Goal: Information Seeking & Learning: Find specific fact

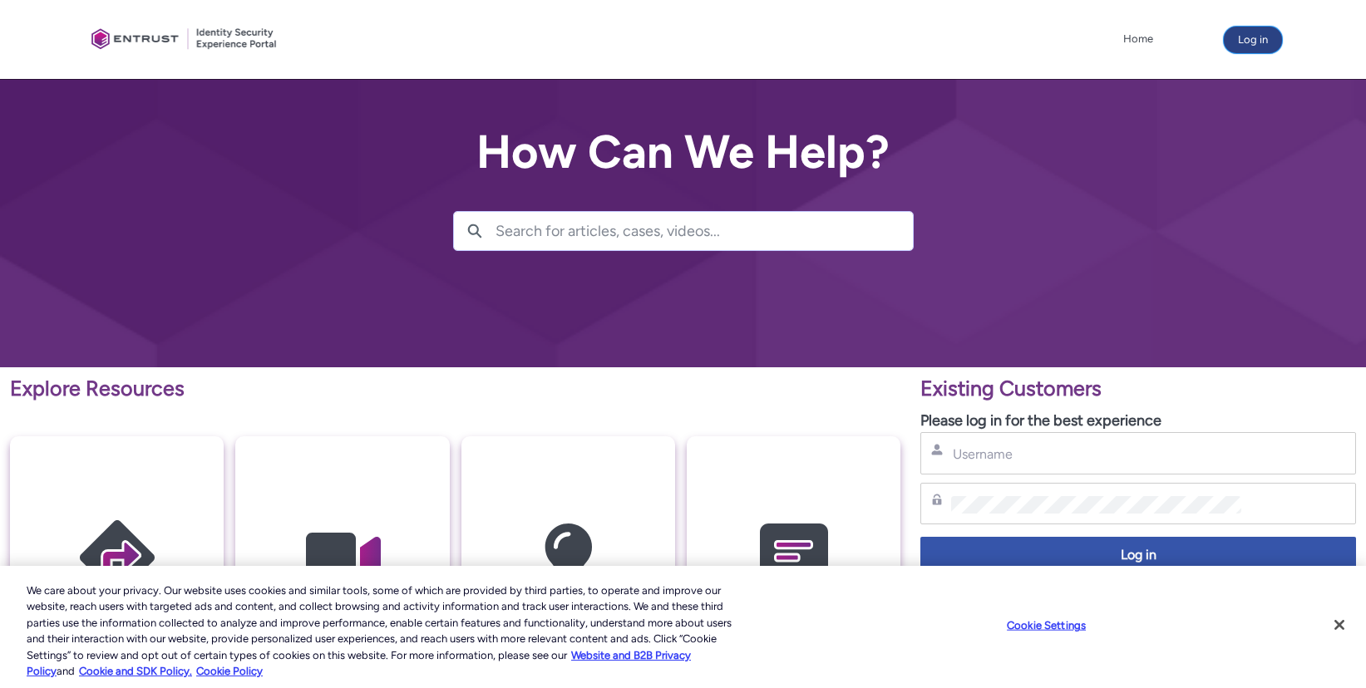
click at [1251, 45] on button "Log in" at bounding box center [1253, 40] width 58 height 27
click at [1036, 455] on input "Username" at bounding box center [1095, 454] width 289 height 17
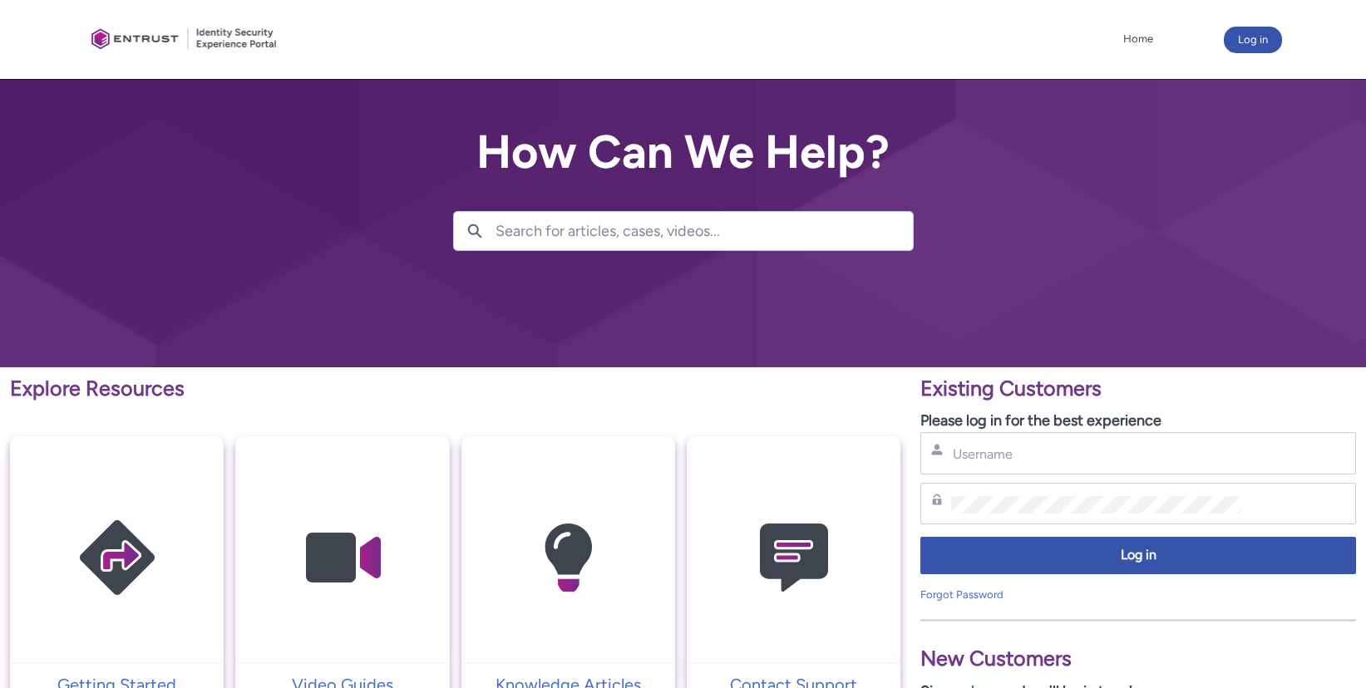
click at [1055, 464] on div "Username" at bounding box center [1138, 453] width 436 height 42
click at [1062, 450] on input "Username" at bounding box center [1095, 454] width 289 height 17
type input "[EMAIL_ADDRESS][DOMAIN_NAME]"
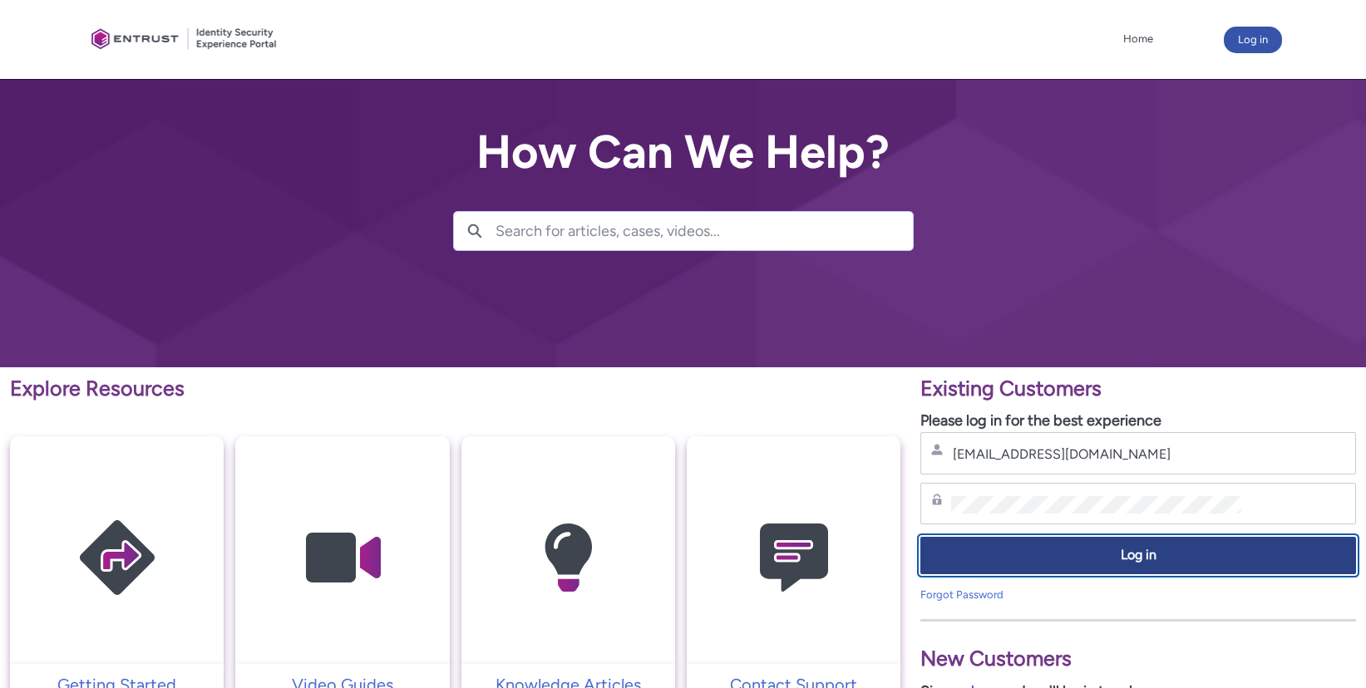
click at [1046, 564] on span "Log in" at bounding box center [1138, 555] width 414 height 19
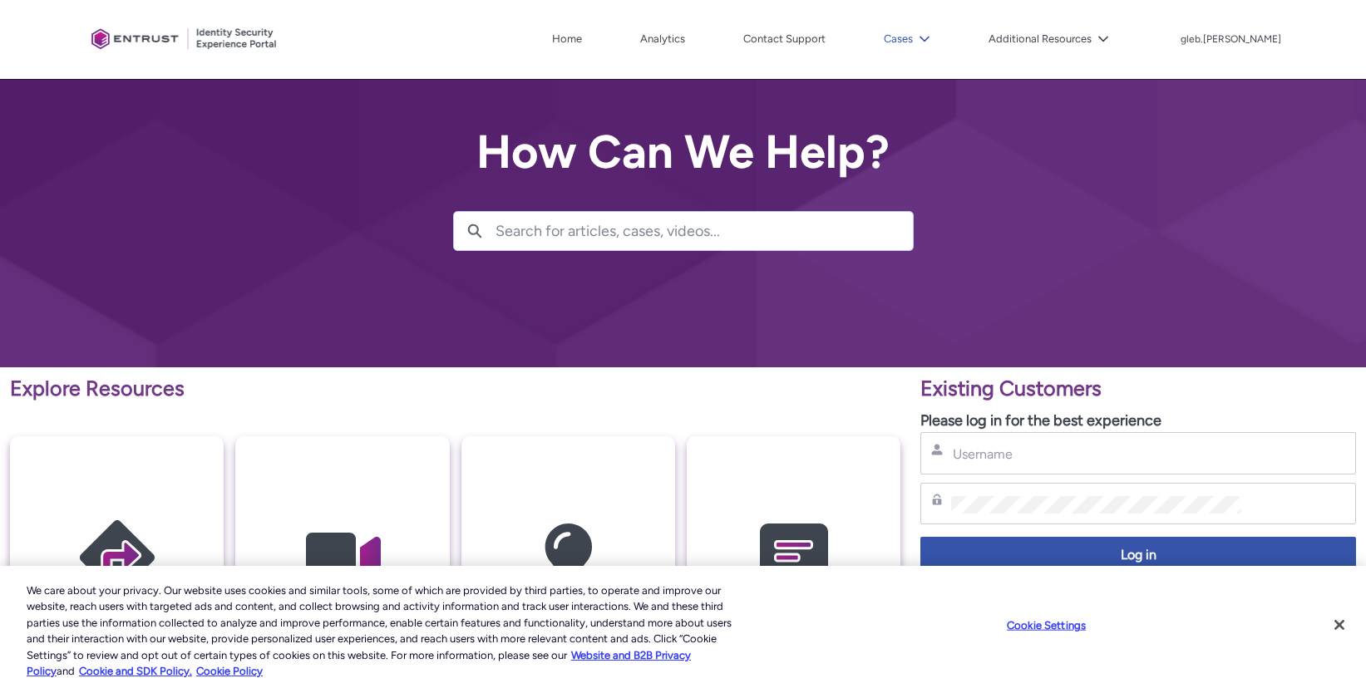
click at [930, 33] on icon at bounding box center [925, 39] width 12 height 12
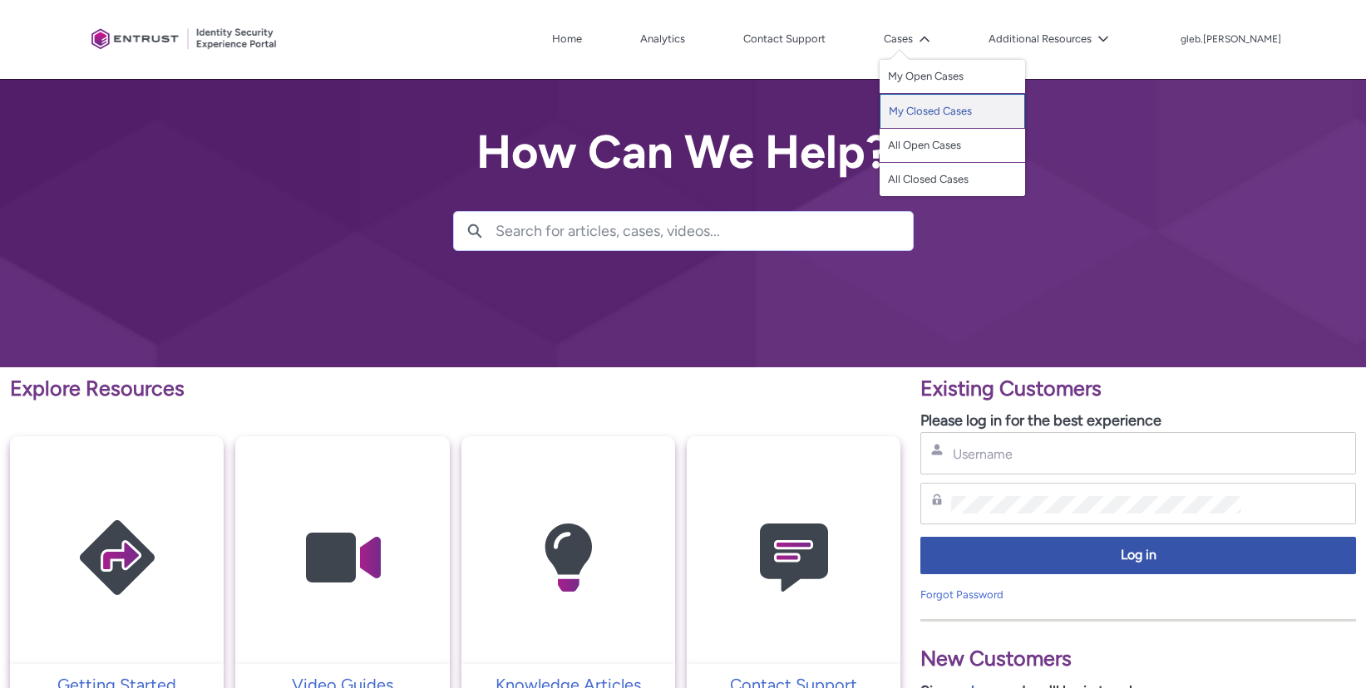
click at [1008, 108] on link "My Closed Cases" at bounding box center [953, 111] width 146 height 35
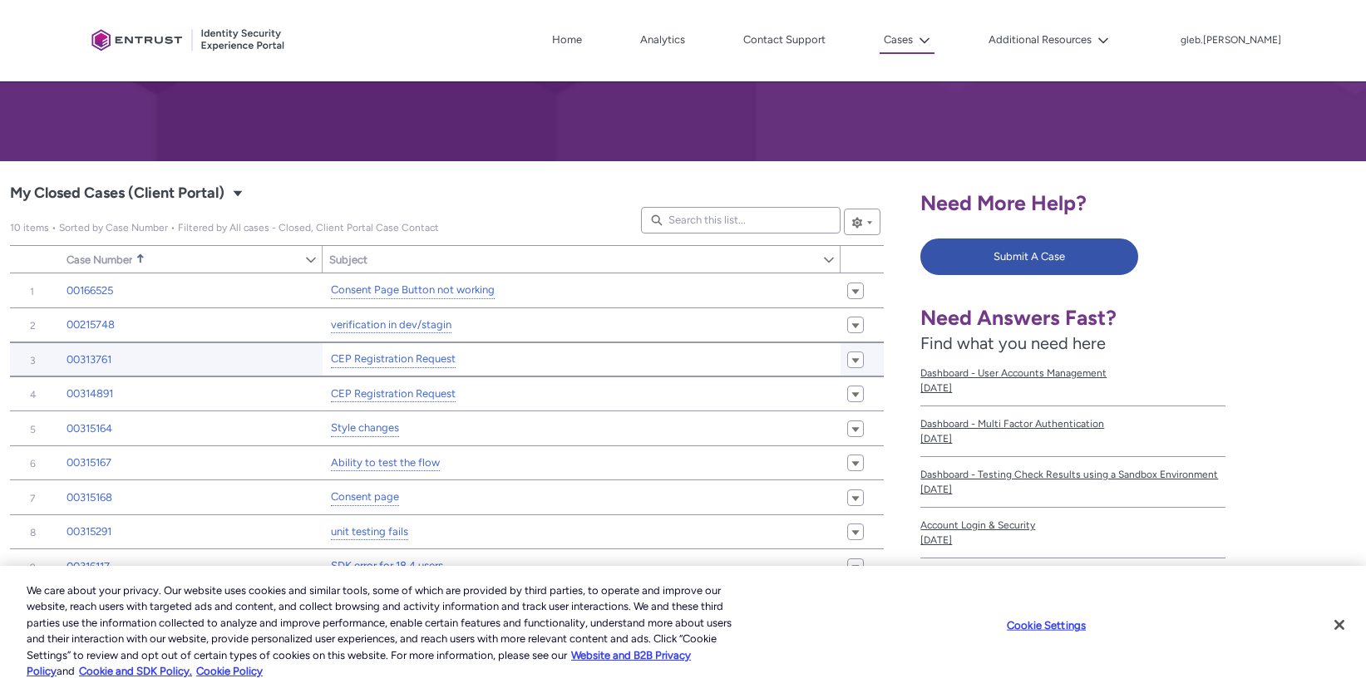
scroll to position [399, 0]
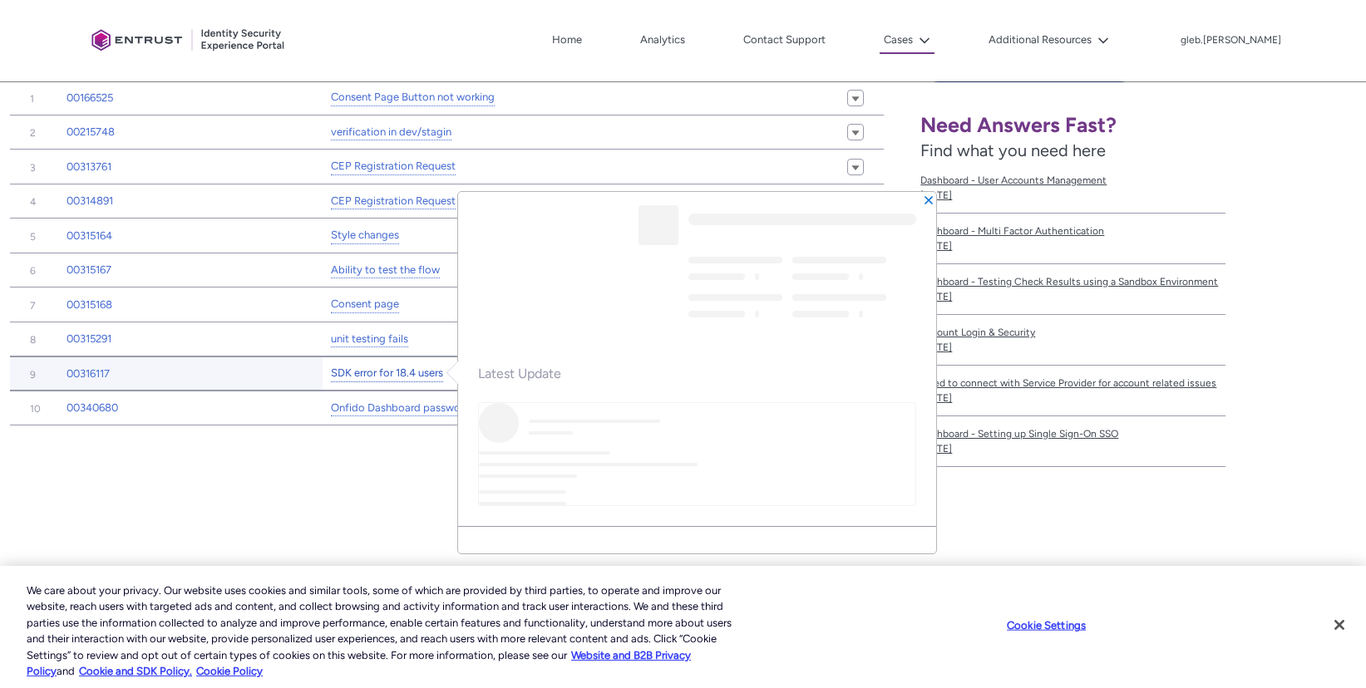
click at [399, 372] on link "SDK error for 18.4 users" at bounding box center [387, 373] width 112 height 17
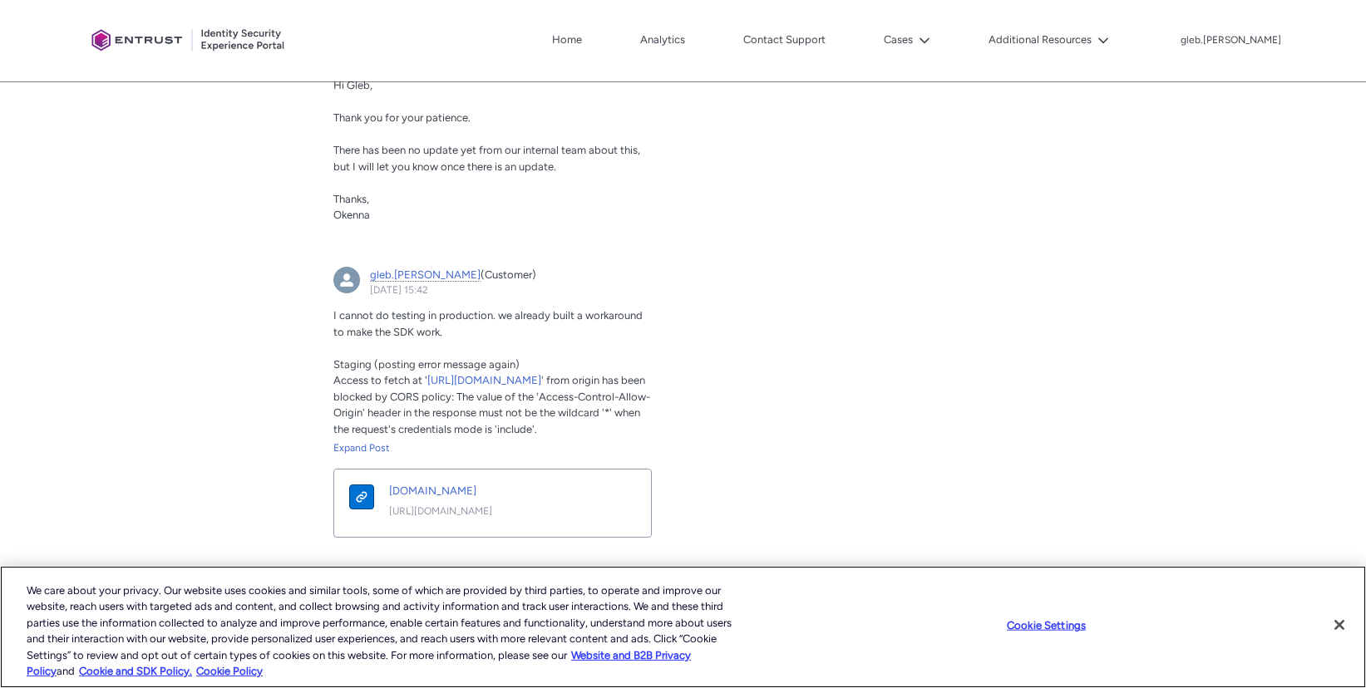
scroll to position [1995, 0]
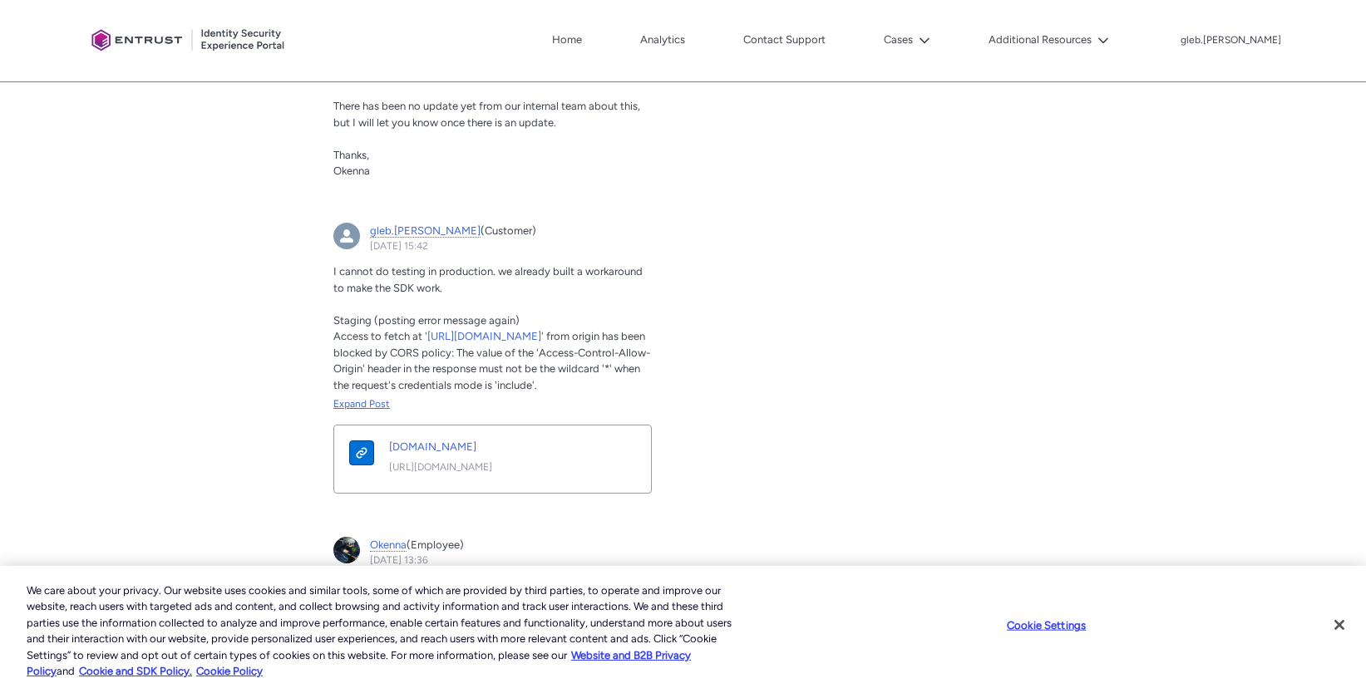
click at [369, 407] on div "Expand Post" at bounding box center [492, 404] width 318 height 15
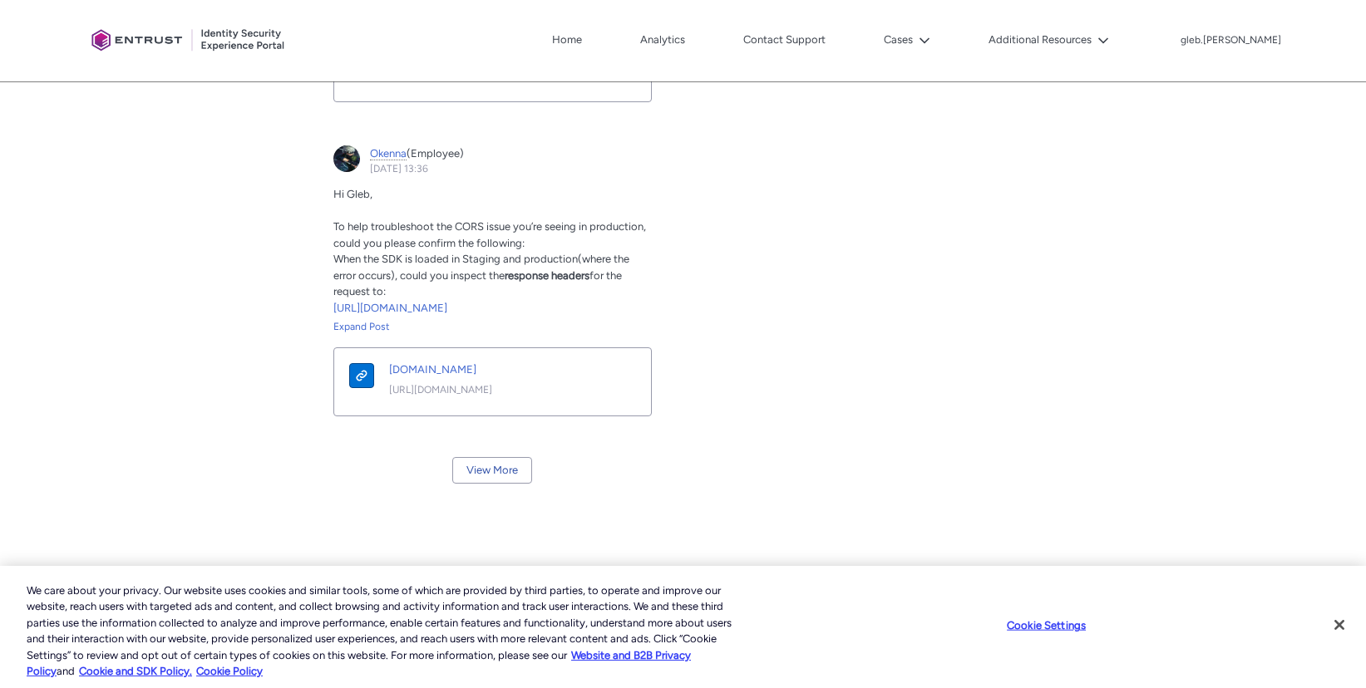
scroll to position [2514, 0]
click at [487, 467] on button "View More" at bounding box center [492, 470] width 80 height 27
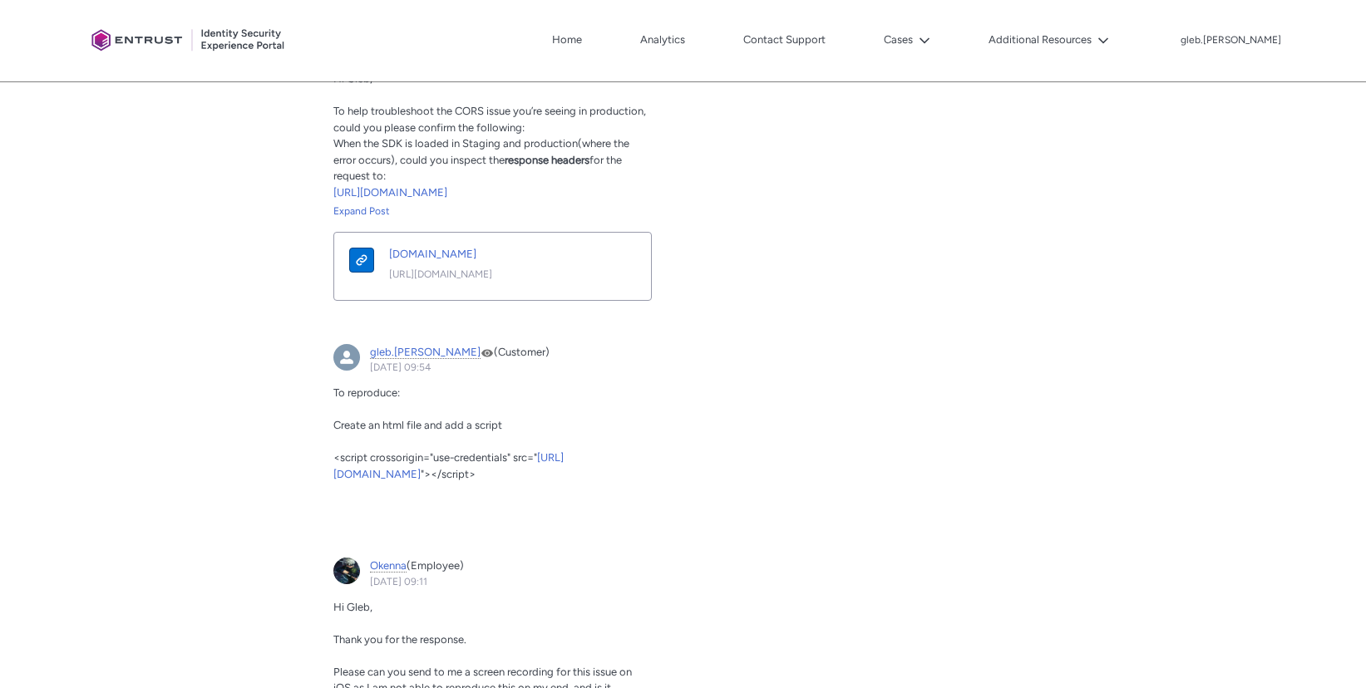
scroll to position [2714, 0]
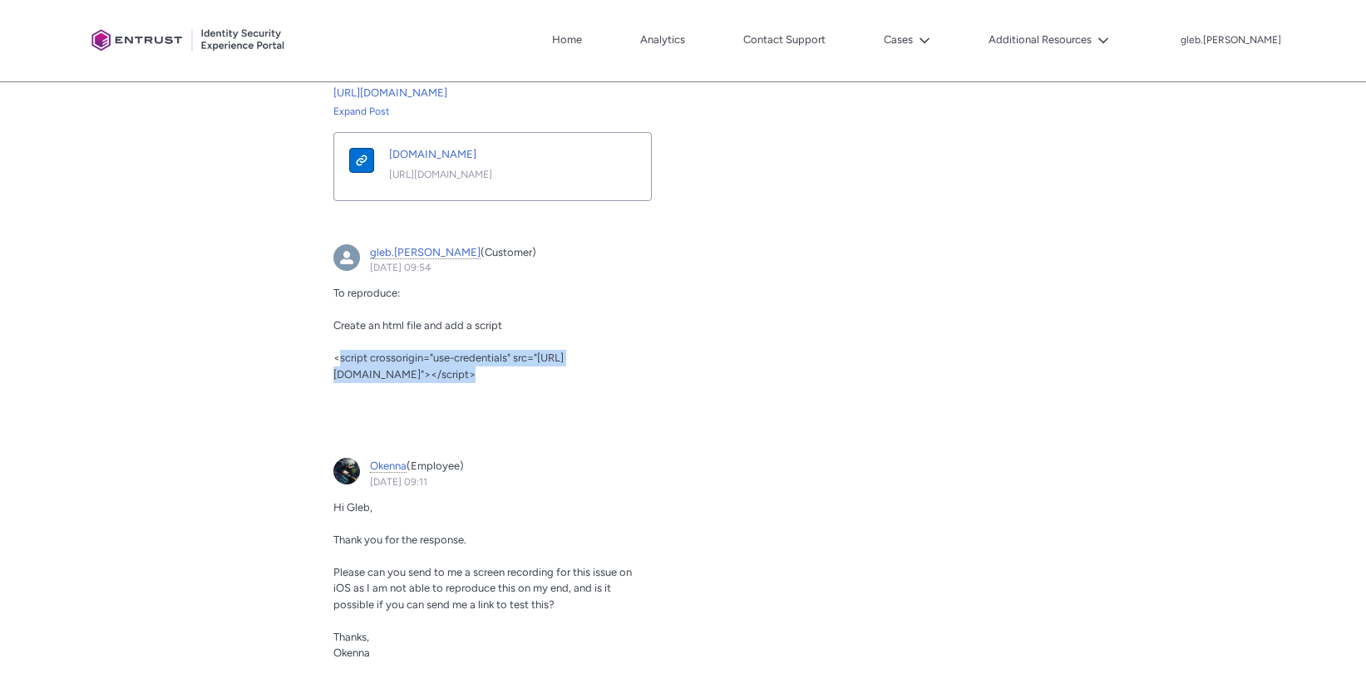
drag, startPoint x: 332, startPoint y: 369, endPoint x: 636, endPoint y: 392, distance: 305.1
click at [636, 392] on article "gleb.borisov Open gleb.borisov Preview (Customer) 23 May 2025 at 09:54 Actions …" at bounding box center [492, 336] width 338 height 205
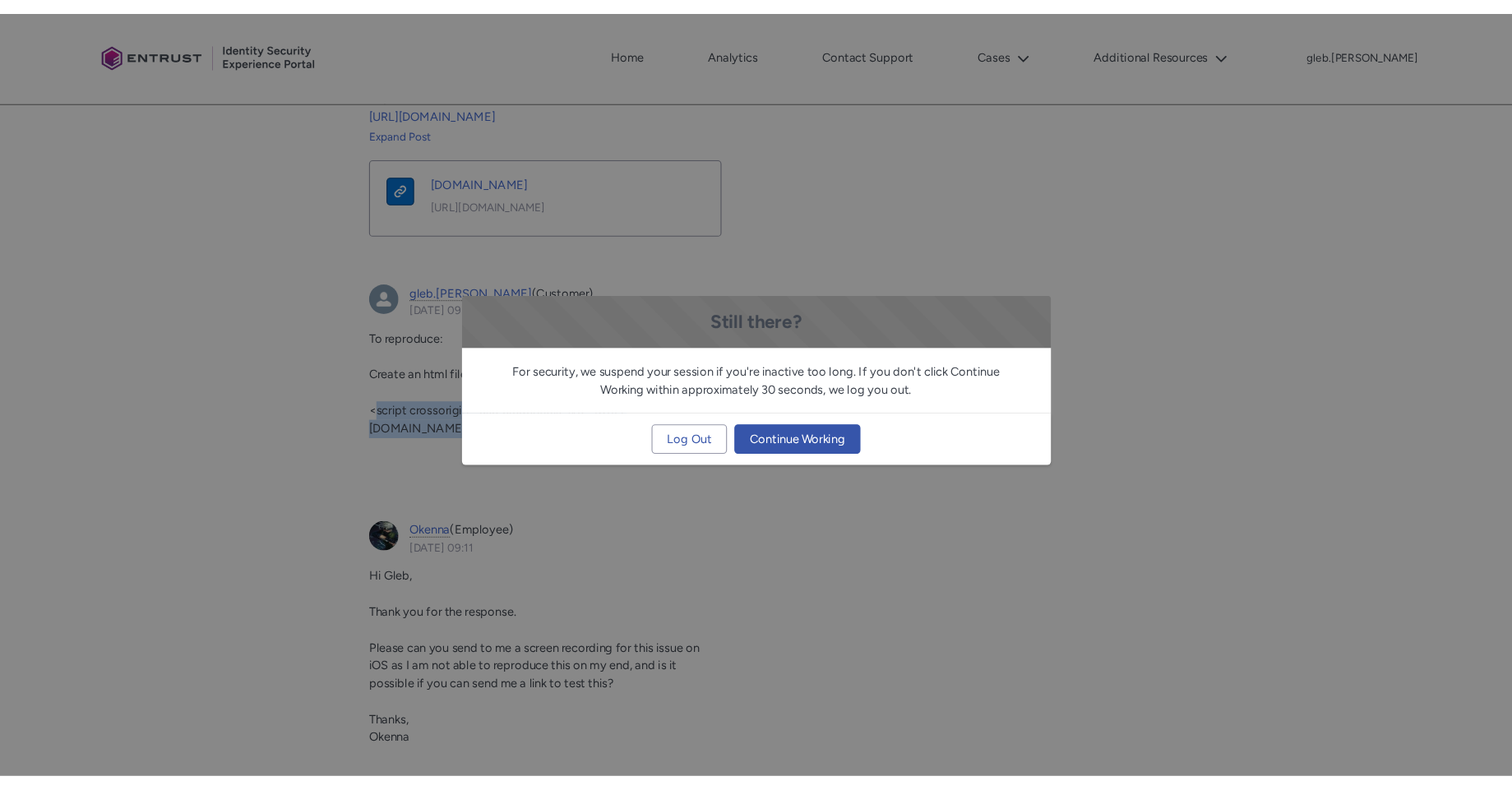
scroll to position [2635, 0]
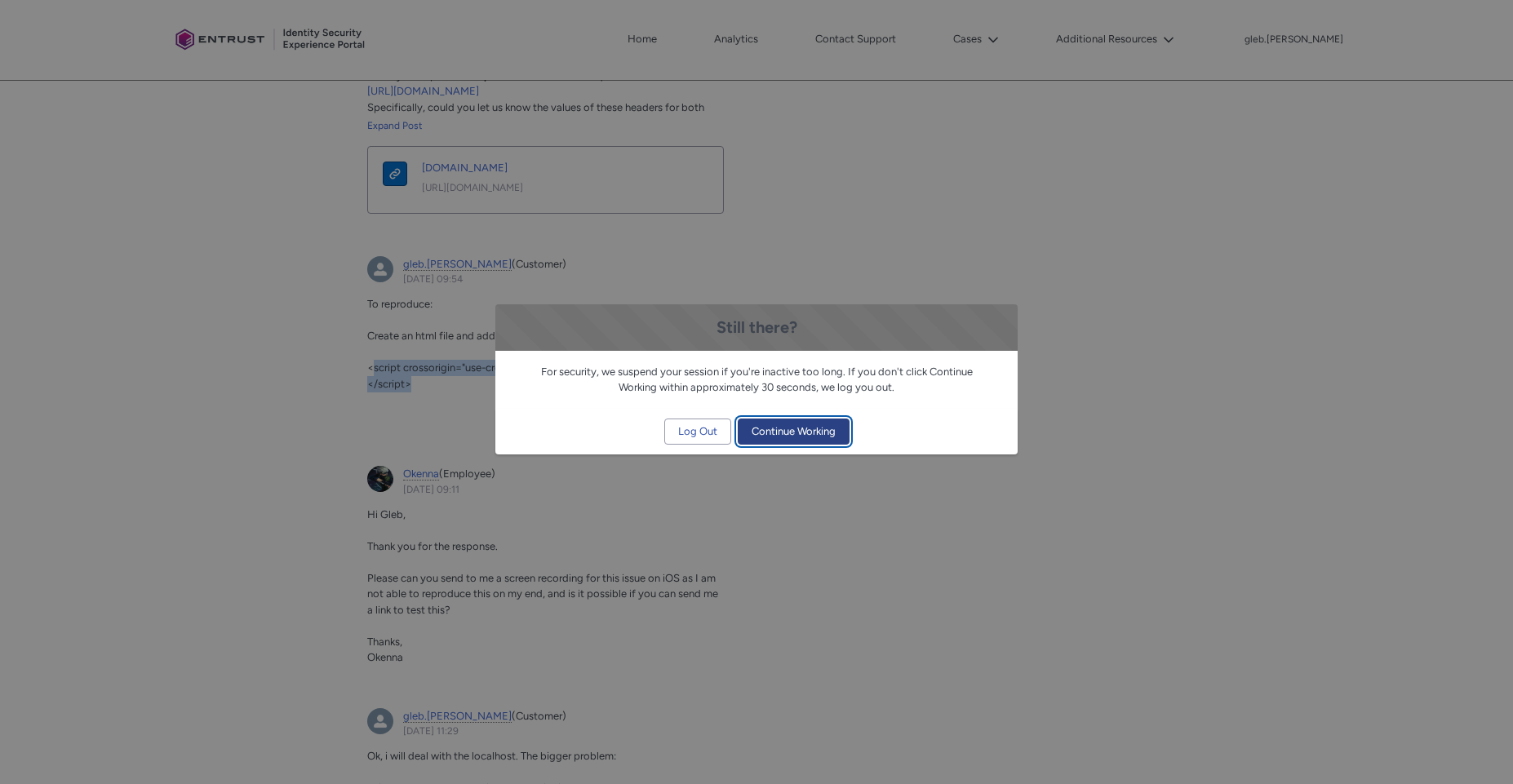
click at [780, 440] on span "Continue Working" at bounding box center [794, 431] width 84 height 25
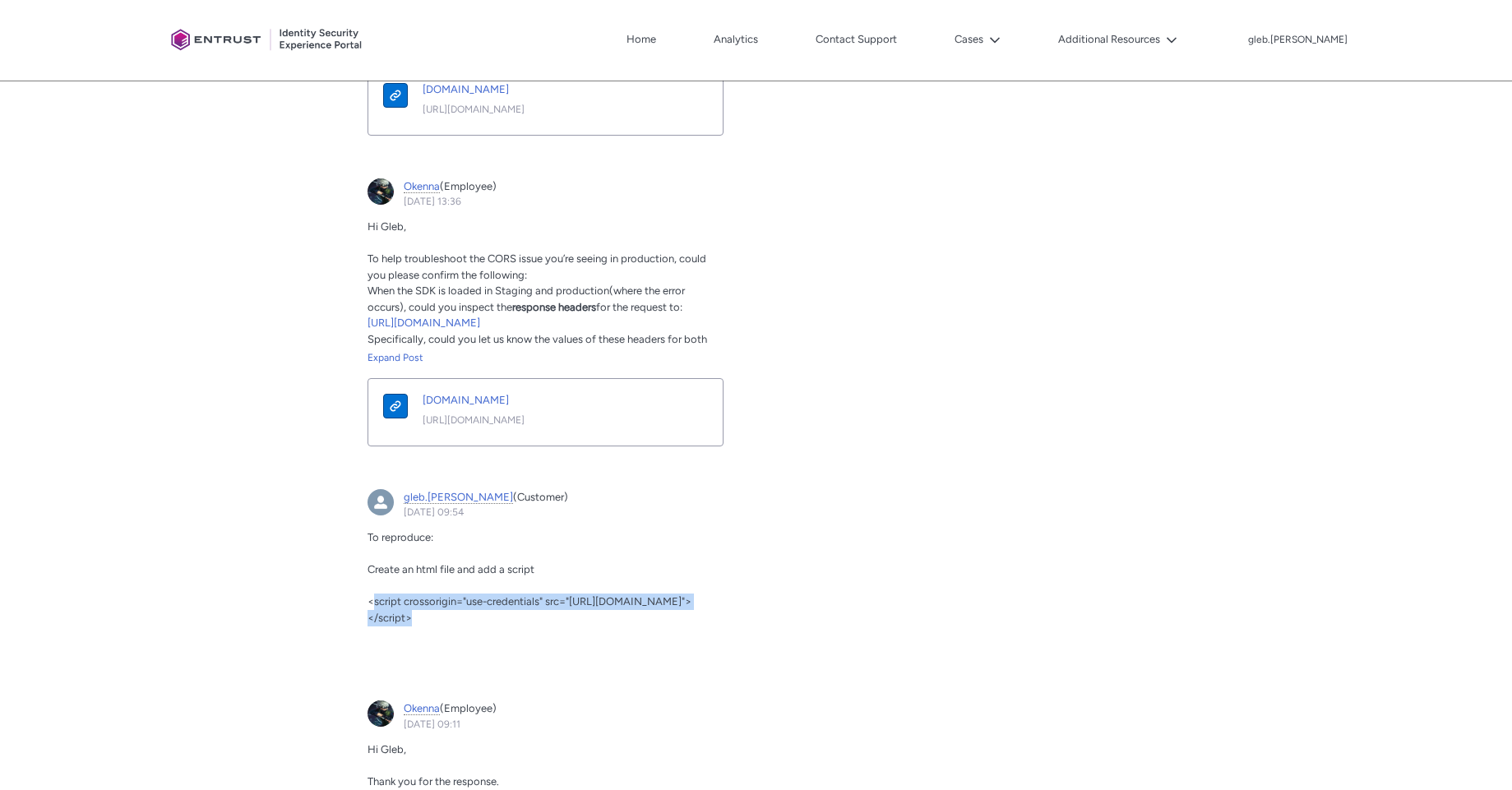
scroll to position [2437, 0]
